Goal: Use online tool/utility: Utilize a website feature to perform a specific function

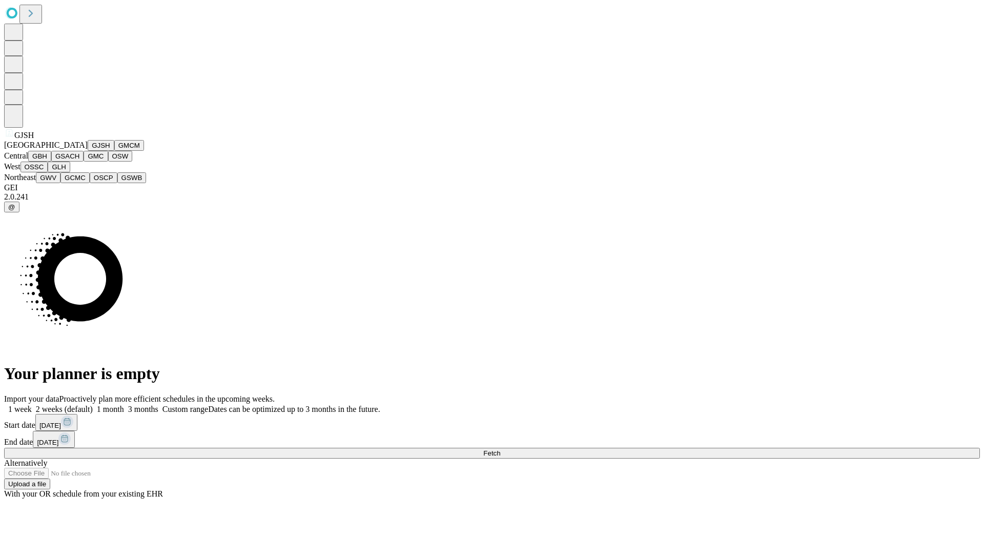
click at [88, 151] on button "GJSH" at bounding box center [101, 145] width 27 height 11
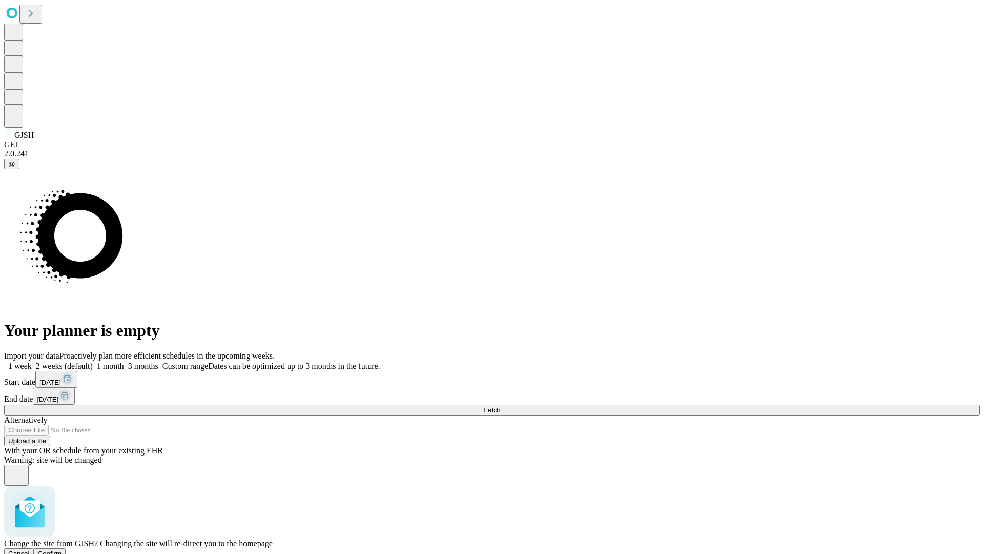
click at [62, 550] on span "Confirm" at bounding box center [50, 554] width 24 height 8
click at [32, 361] on label "1 week" at bounding box center [18, 365] width 28 height 9
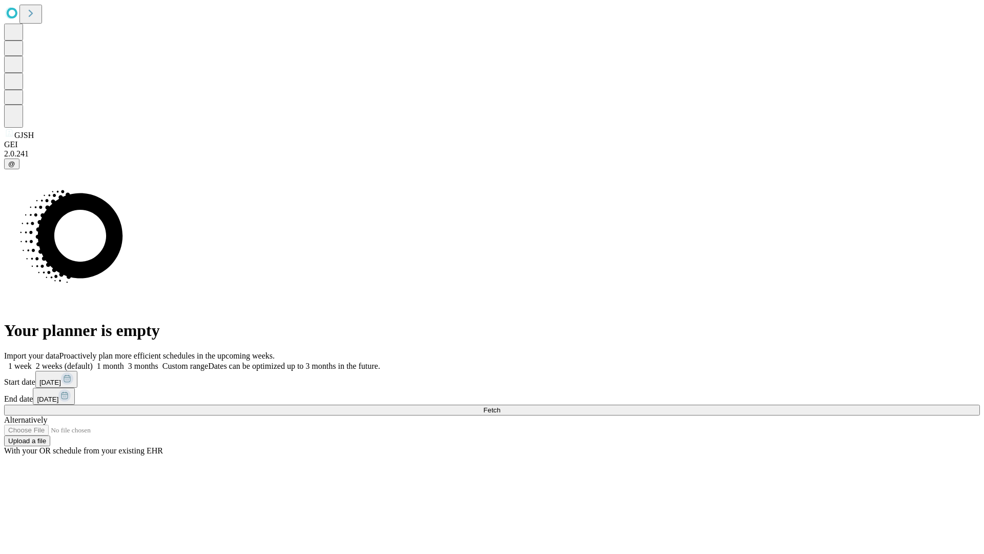
click at [500, 406] on span "Fetch" at bounding box center [492, 410] width 17 height 8
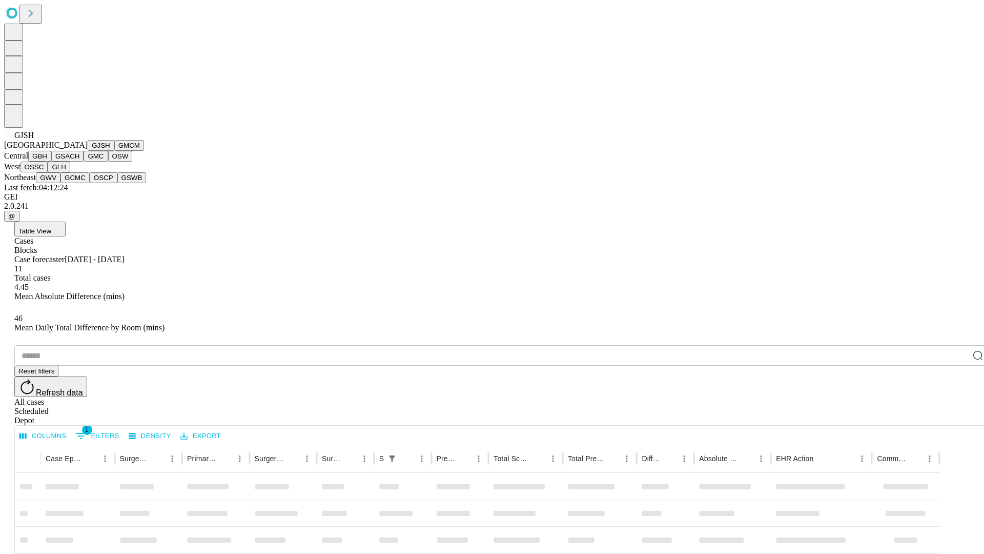
click at [114, 151] on button "GMCM" at bounding box center [129, 145] width 30 height 11
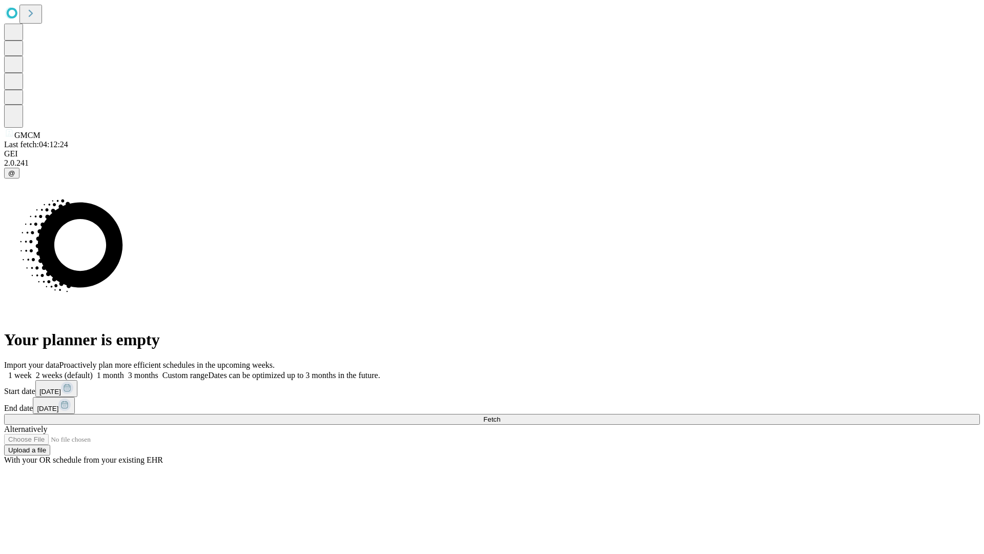
click at [32, 371] on label "1 week" at bounding box center [18, 375] width 28 height 9
click at [500, 415] on span "Fetch" at bounding box center [492, 419] width 17 height 8
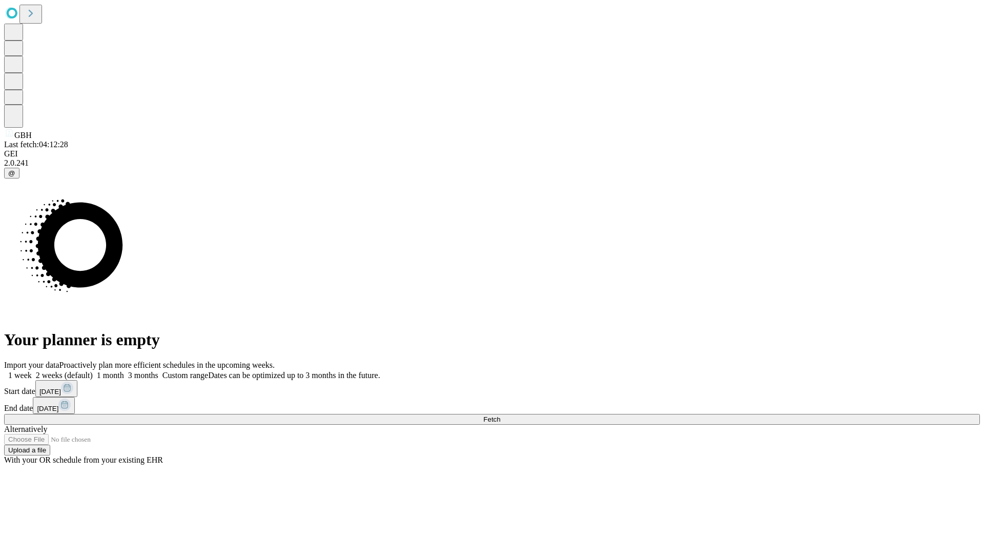
click at [32, 371] on label "1 week" at bounding box center [18, 375] width 28 height 9
click at [500, 415] on span "Fetch" at bounding box center [492, 419] width 17 height 8
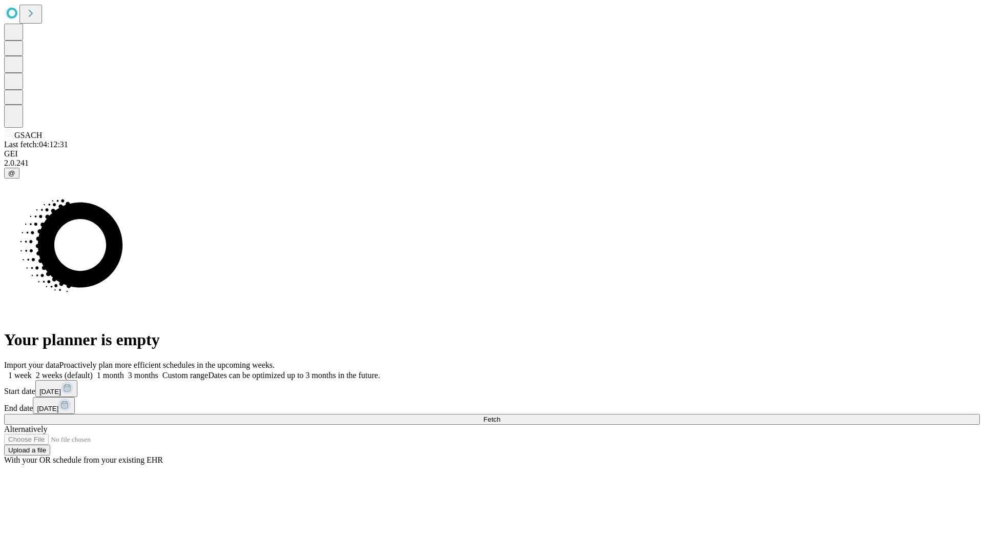
click at [32, 371] on label "1 week" at bounding box center [18, 375] width 28 height 9
click at [500, 415] on span "Fetch" at bounding box center [492, 419] width 17 height 8
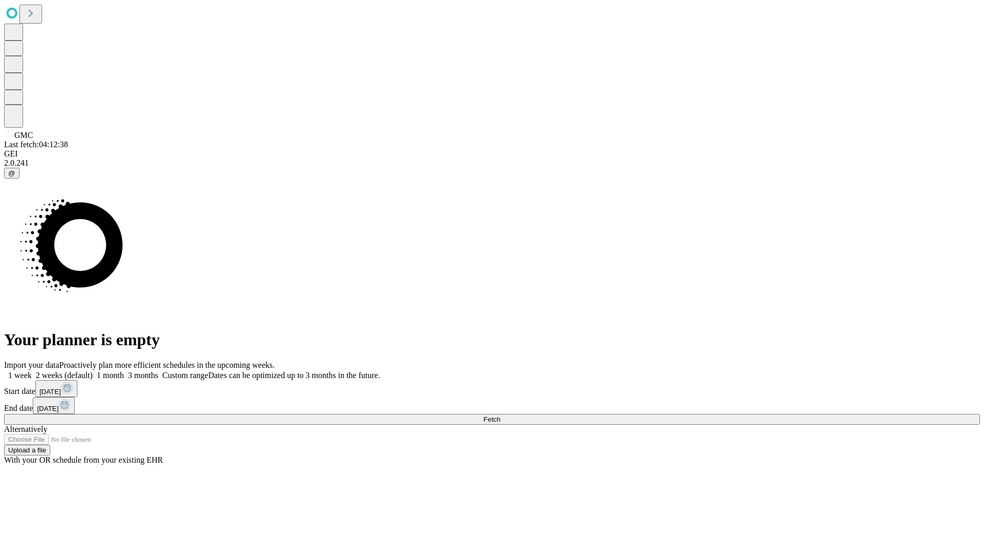
click at [32, 371] on label "1 week" at bounding box center [18, 375] width 28 height 9
click at [500, 415] on span "Fetch" at bounding box center [492, 419] width 17 height 8
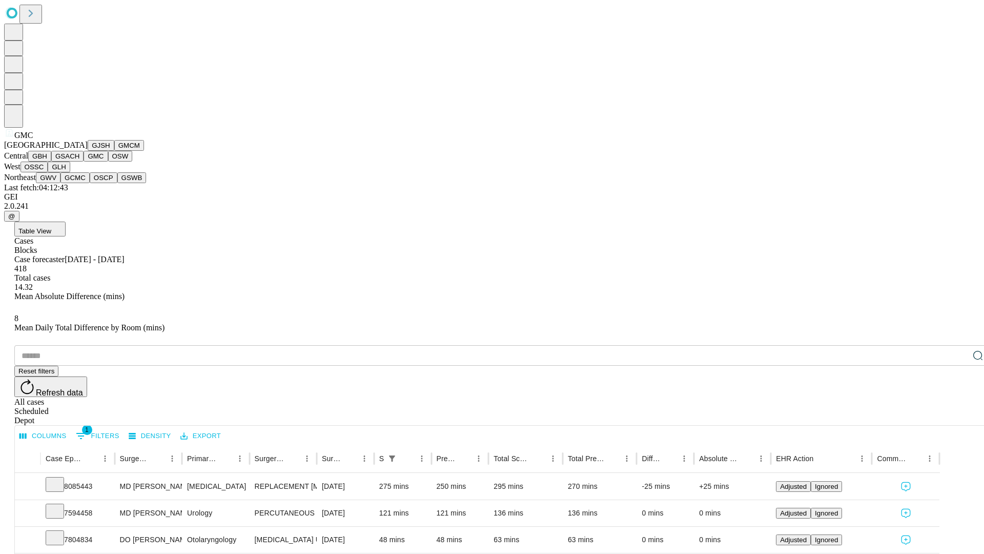
click at [108, 162] on button "OSW" at bounding box center [120, 156] width 25 height 11
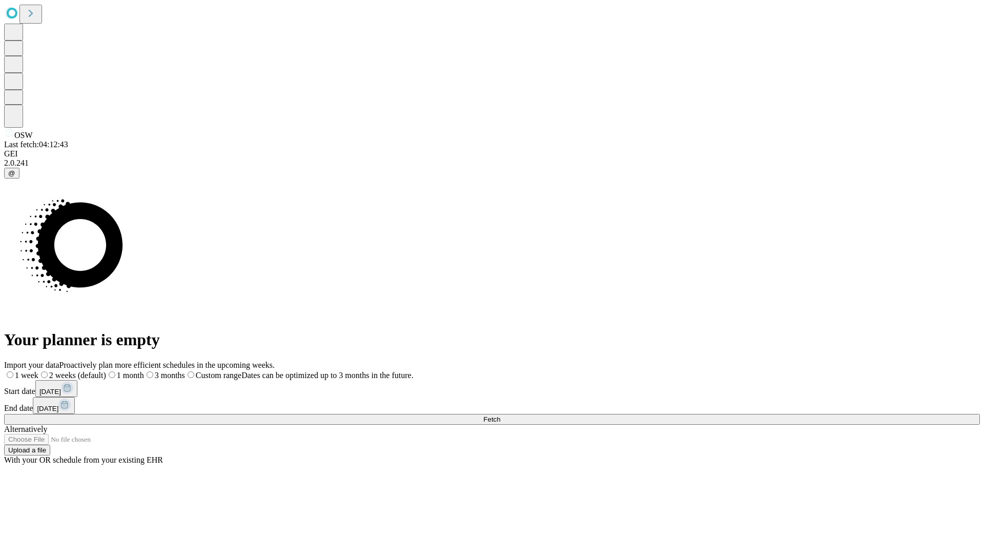
click at [500, 415] on span "Fetch" at bounding box center [492, 419] width 17 height 8
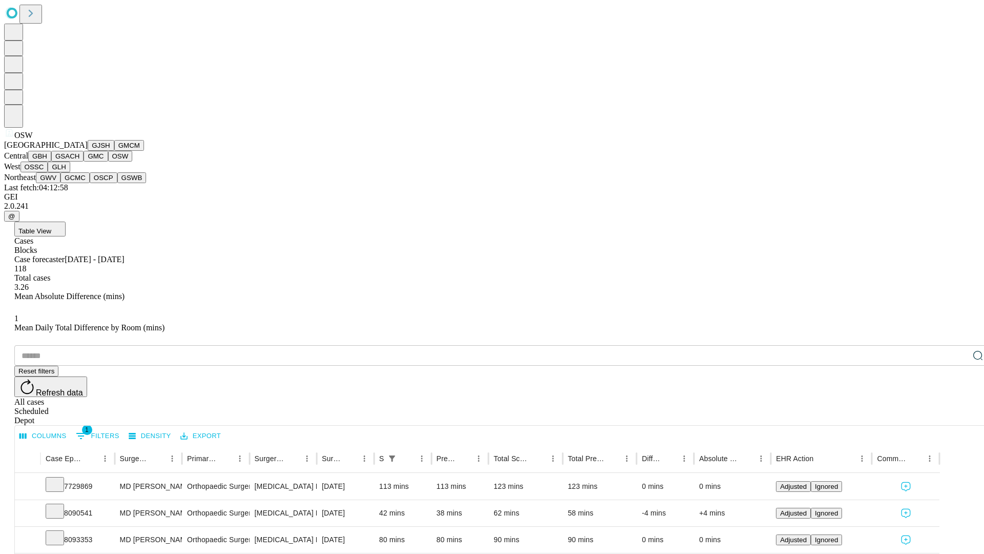
click at [48, 172] on button "OSSC" at bounding box center [35, 167] width 28 height 11
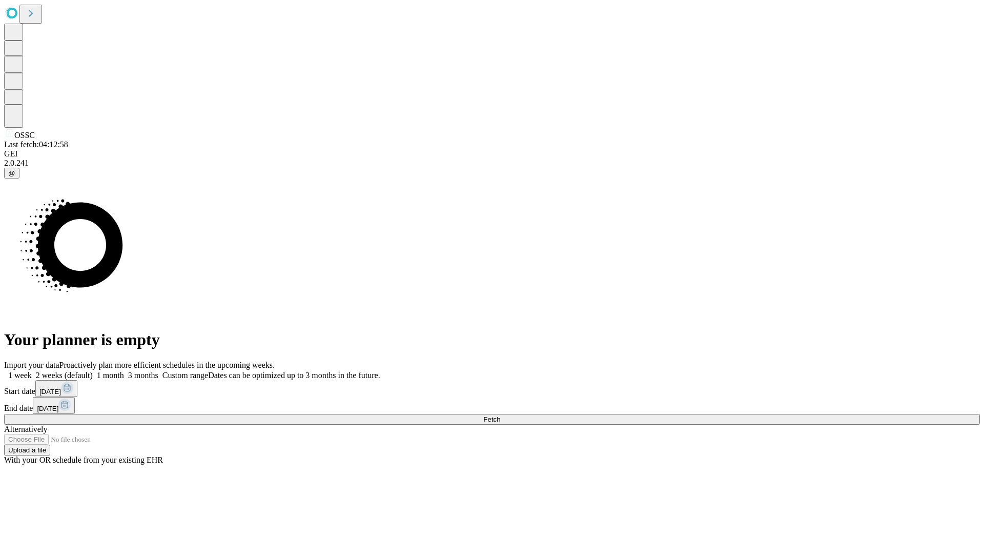
click at [32, 371] on label "1 week" at bounding box center [18, 375] width 28 height 9
click at [500, 415] on span "Fetch" at bounding box center [492, 419] width 17 height 8
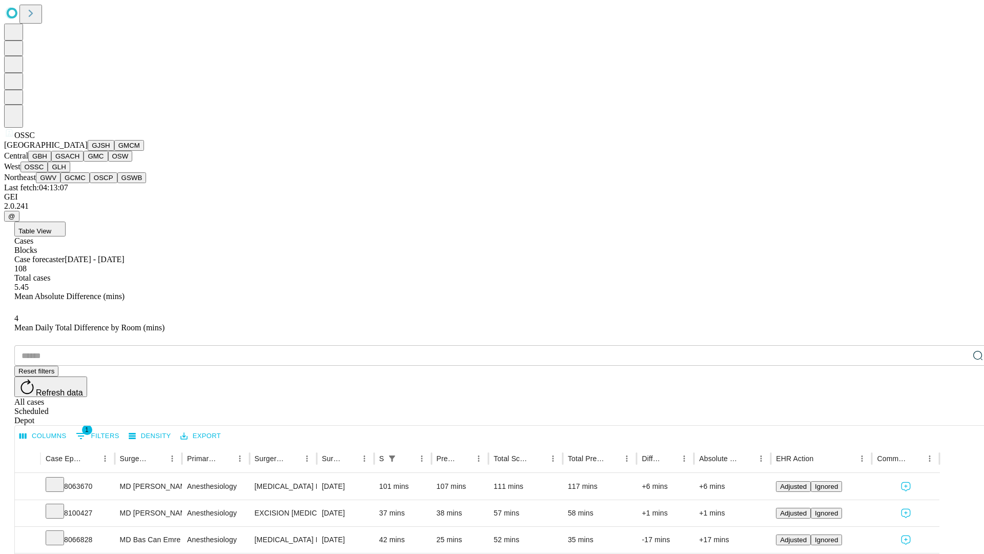
click at [70, 172] on button "GLH" at bounding box center [59, 167] width 22 height 11
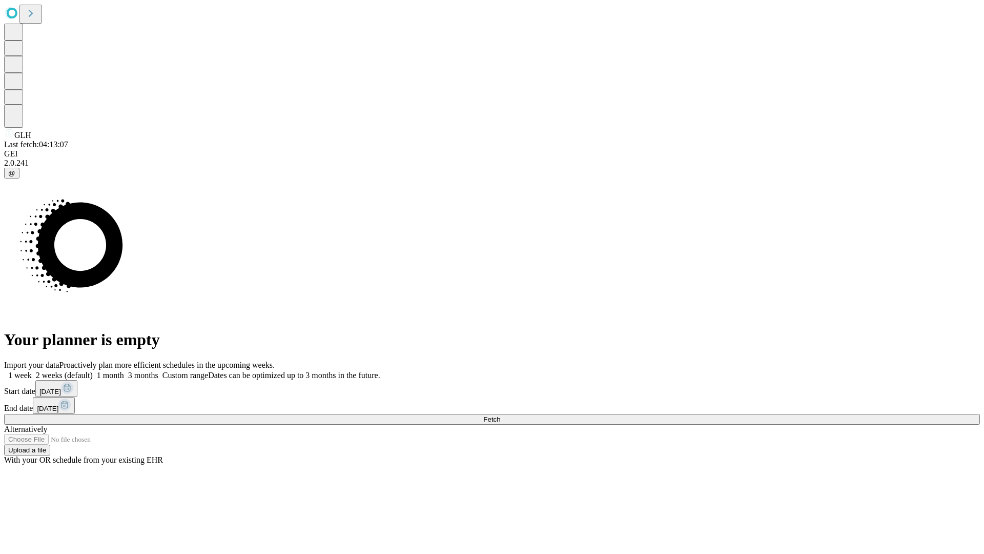
click at [32, 371] on label "1 week" at bounding box center [18, 375] width 28 height 9
click at [500, 415] on span "Fetch" at bounding box center [492, 419] width 17 height 8
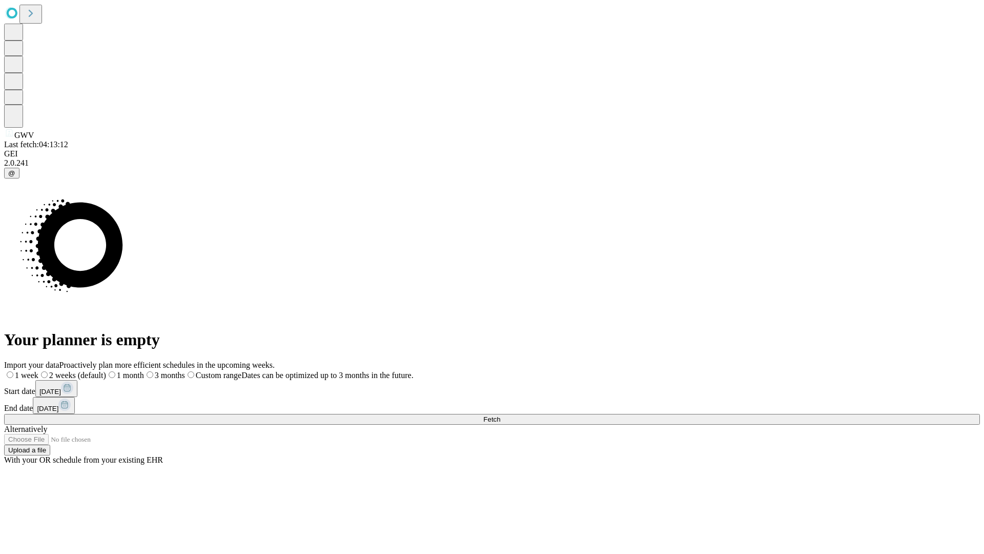
click at [500, 415] on span "Fetch" at bounding box center [492, 419] width 17 height 8
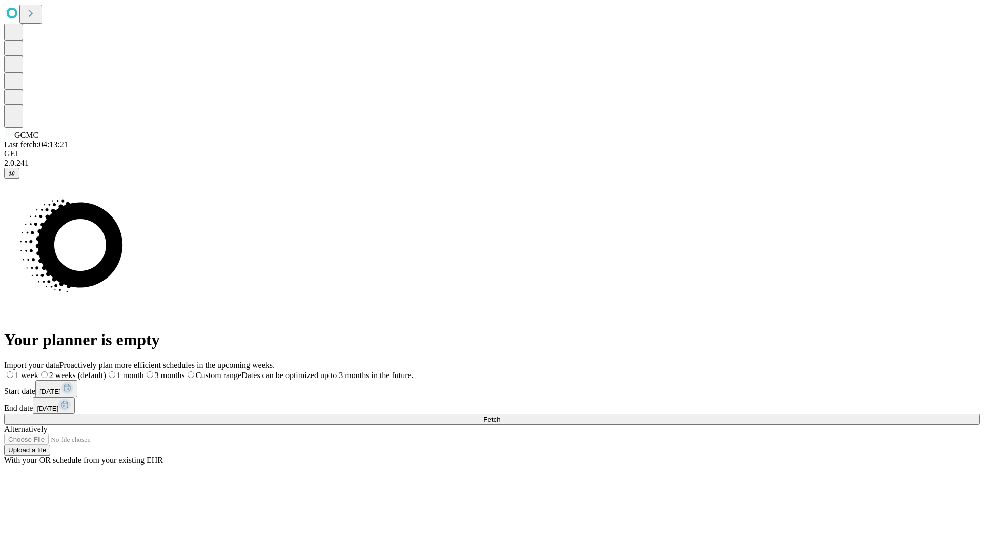
click at [38, 371] on label "1 week" at bounding box center [21, 375] width 34 height 9
click at [500, 415] on span "Fetch" at bounding box center [492, 419] width 17 height 8
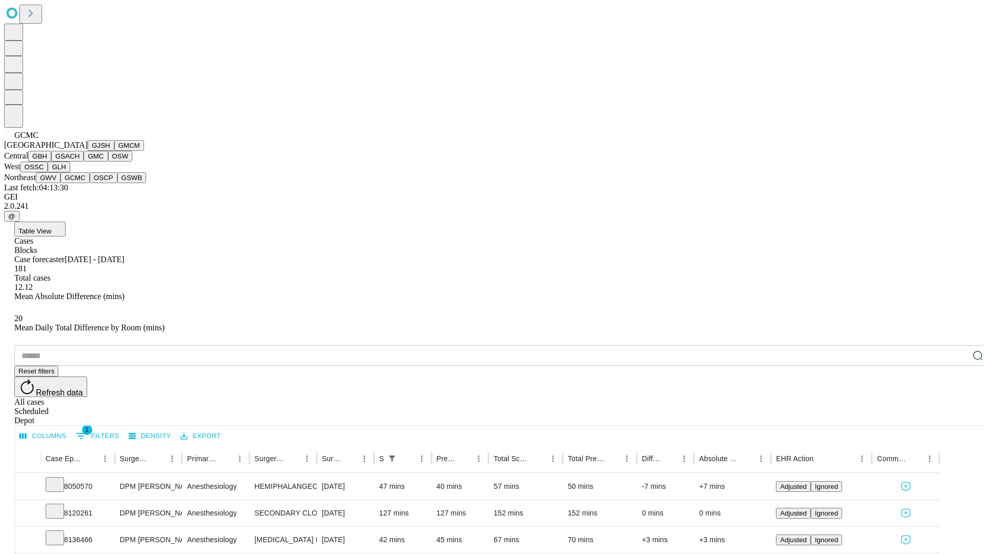
click at [90, 183] on button "OSCP" at bounding box center [104, 177] width 28 height 11
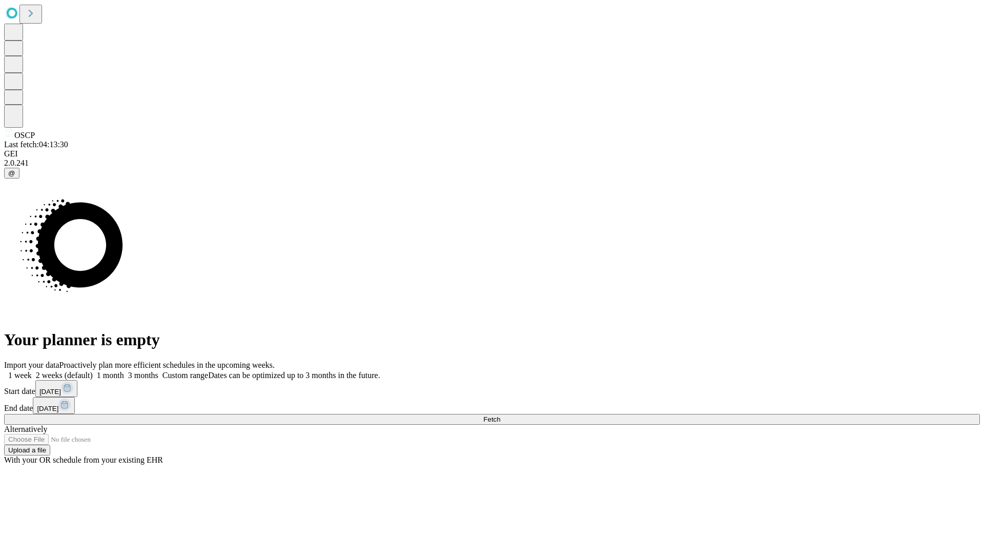
click at [32, 371] on label "1 week" at bounding box center [18, 375] width 28 height 9
click at [500, 415] on span "Fetch" at bounding box center [492, 419] width 17 height 8
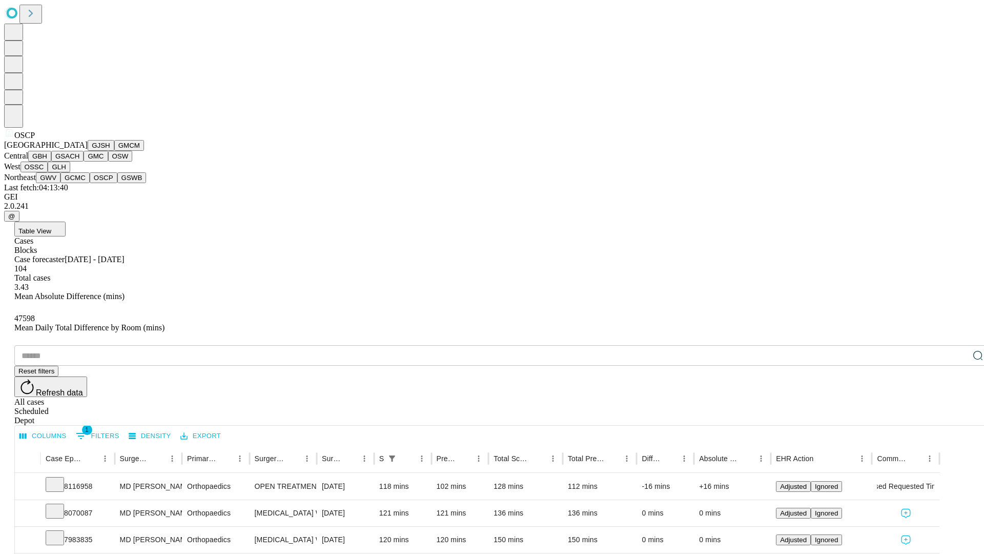
click at [117, 183] on button "GSWB" at bounding box center [131, 177] width 29 height 11
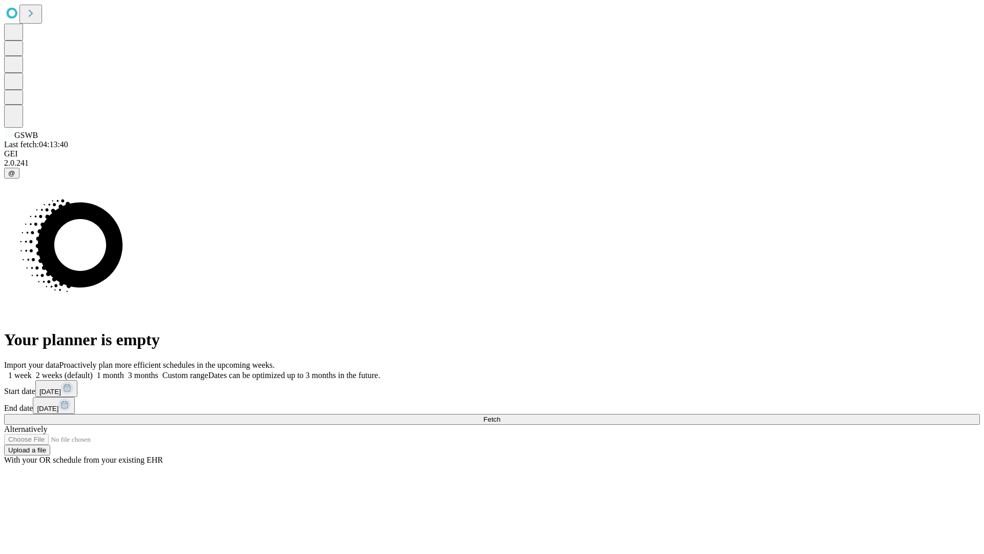
click at [32, 371] on label "1 week" at bounding box center [18, 375] width 28 height 9
click at [500, 415] on span "Fetch" at bounding box center [492, 419] width 17 height 8
